Goal: Transaction & Acquisition: Purchase product/service

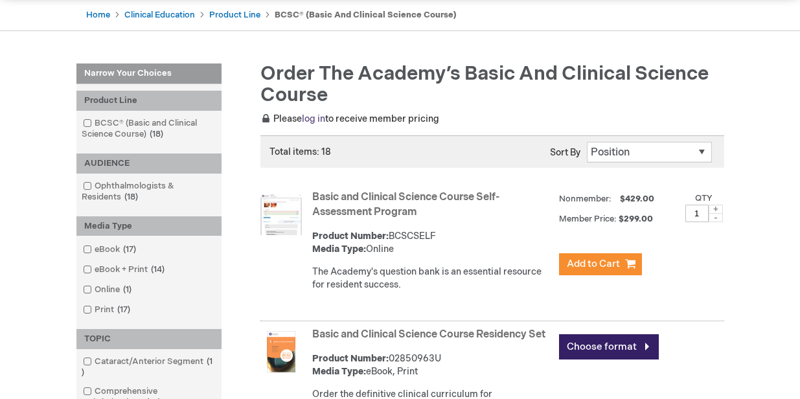
click at [315, 120] on link "log in" at bounding box center [313, 118] width 23 height 11
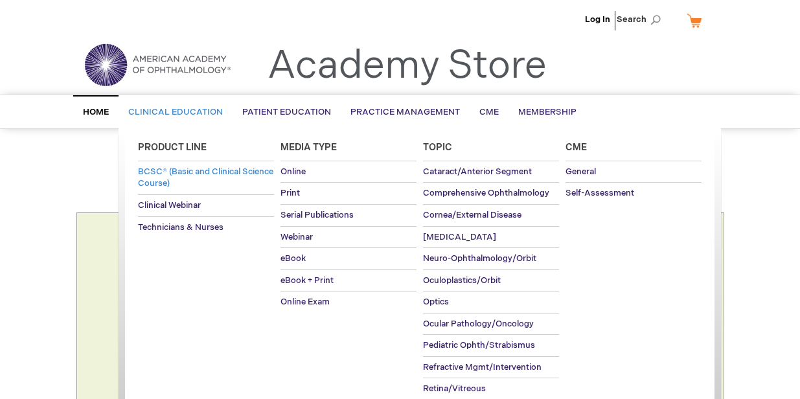
click at [166, 172] on span "BCSC® (Basic and Clinical Science Course)" at bounding box center [205, 177] width 135 height 23
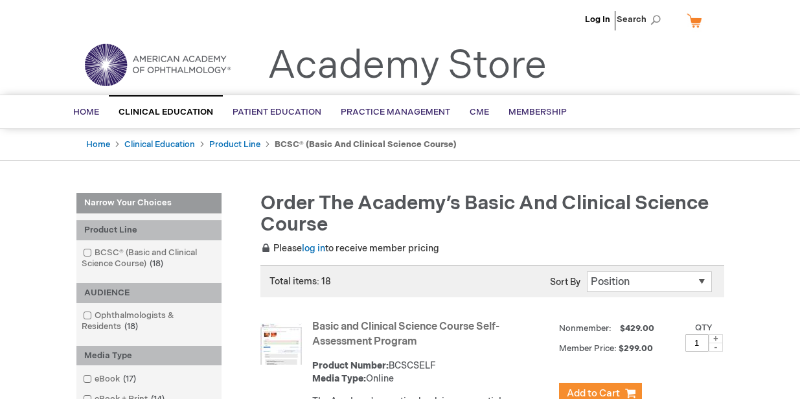
drag, startPoint x: 782, startPoint y: 352, endPoint x: 891, endPoint y: 345, distance: 109.1
click at [799, 345] on html "The store will not work correctly when cookies are disabled. Log In Search My C…" at bounding box center [400, 199] width 800 height 399
